Goal: Check status: Check status

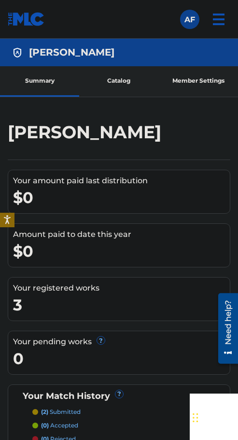
click at [32, 16] on img at bounding box center [26, 19] width 37 height 14
click at [183, 77] on link "Member Settings" at bounding box center [198, 81] width 79 height 30
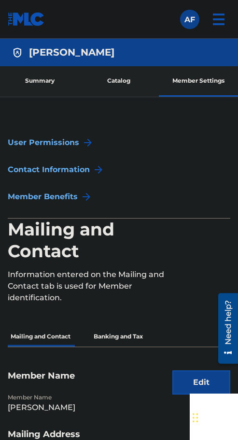
click at [145, 83] on link "Catalog" at bounding box center [118, 81] width 79 height 30
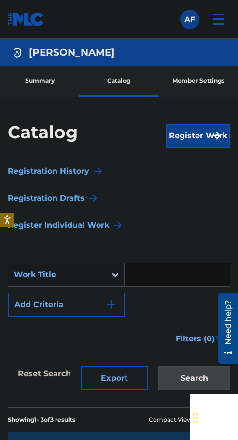
click at [65, 85] on link "Summary" at bounding box center [39, 81] width 79 height 30
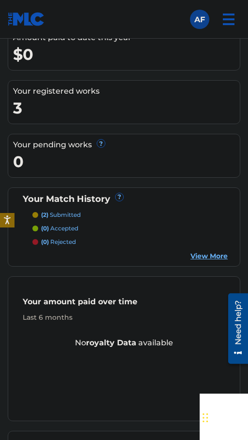
scroll to position [317, 0]
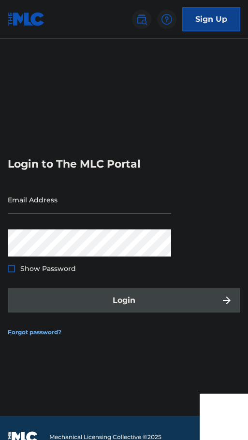
click at [49, 197] on input "Email Address" at bounding box center [89, 200] width 163 height 28
type input "[DOMAIN_NAME][EMAIL_ADDRESS][DOMAIN_NAME]"
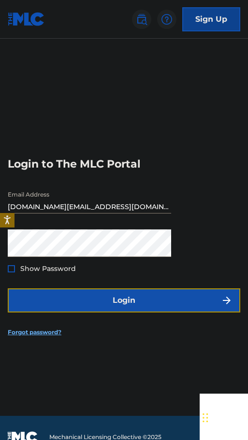
click at [26, 306] on button "Login" at bounding box center [124, 300] width 232 height 24
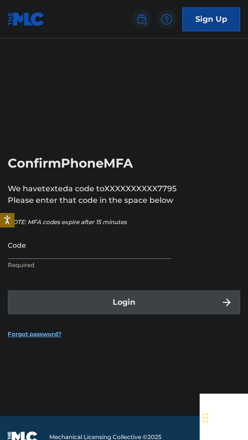
click at [73, 244] on input "Code" at bounding box center [89, 245] width 163 height 28
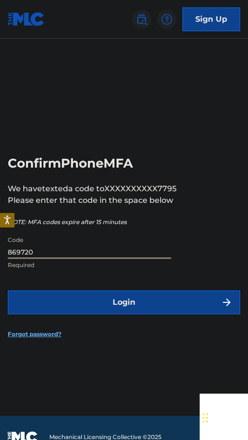
type input "869720"
click at [8, 290] on button "Login" at bounding box center [124, 302] width 232 height 24
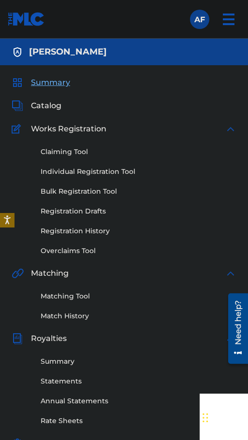
drag, startPoint x: 130, startPoint y: 143, endPoint x: 130, endPoint y: 135, distance: 7.2
click at [130, 141] on div "Claiming Tool Individual Registration Tool Bulk Registration Tool Registration …" at bounding box center [124, 195] width 225 height 121
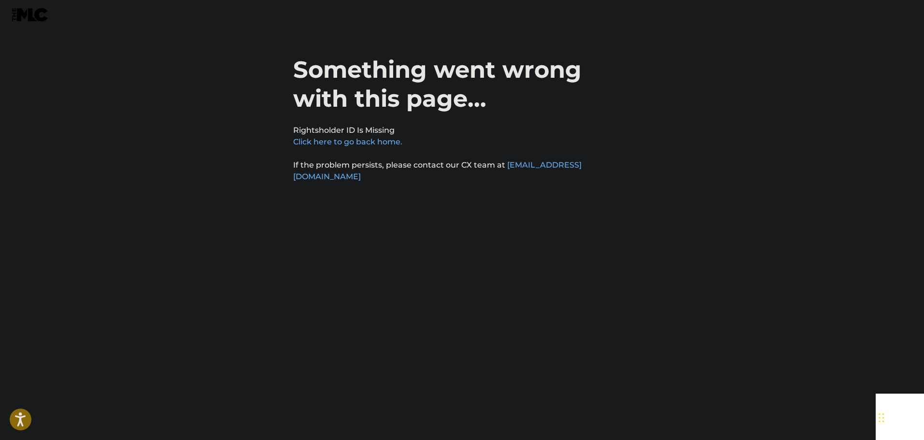
click at [418, 122] on h1 "Something went wrong with this page..." at bounding box center [462, 90] width 338 height 70
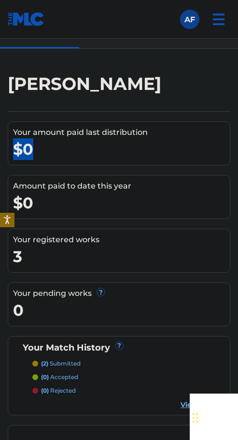
drag, startPoint x: 36, startPoint y: 152, endPoint x: 18, endPoint y: 148, distance: 18.3
click at [18, 148] on div "$0" at bounding box center [121, 149] width 217 height 22
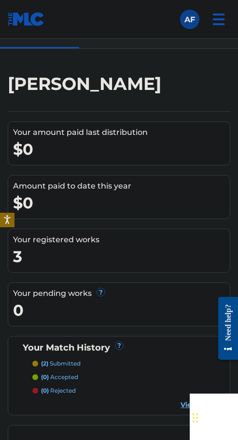
click at [82, 197] on div "$0" at bounding box center [121, 203] width 217 height 22
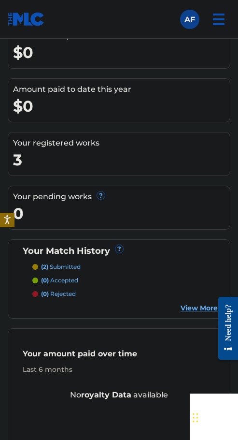
click at [191, 306] on link "View More" at bounding box center [199, 308] width 37 height 10
